Goal: Information Seeking & Learning: Understand process/instructions

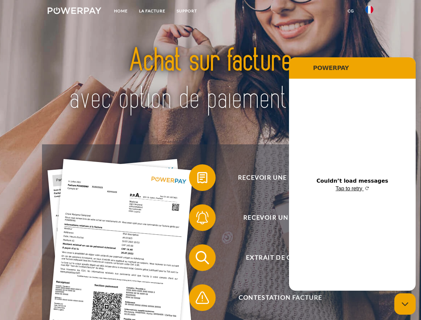
click at [74, 12] on img at bounding box center [75, 10] width 54 height 7
click at [369, 12] on img at bounding box center [369, 10] width 8 height 8
click at [351, 11] on link "CG" at bounding box center [351, 11] width 18 height 12
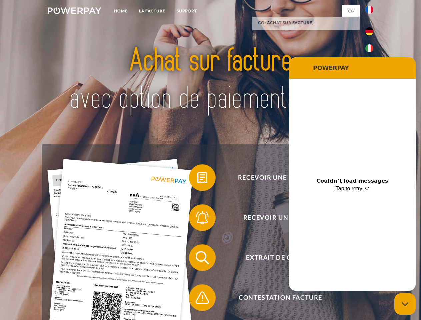
click at [197, 179] on span at bounding box center [192, 177] width 33 height 33
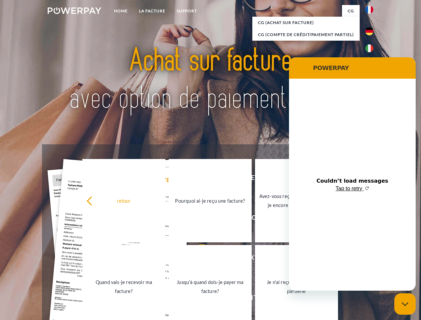
click at [197, 219] on link "Pourquoi ai-je reçu une facture?" at bounding box center [210, 200] width 83 height 83
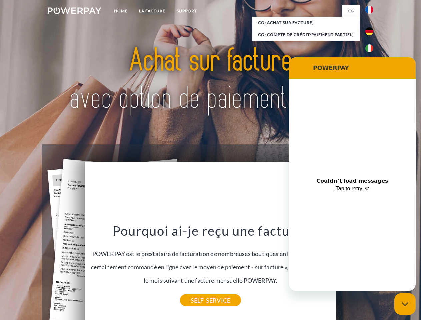
click at [197, 259] on div "Pourquoi ai-je reçu une facture? POWERPAY est le prestataire de facturation de …" at bounding box center [210, 262] width 243 height 78
click at [197, 299] on link "SELF-SERVICE" at bounding box center [210, 300] width 61 height 12
click at [405, 304] on icon "Close messaging window" at bounding box center [405, 304] width 7 height 4
